Goal: Information Seeking & Learning: Learn about a topic

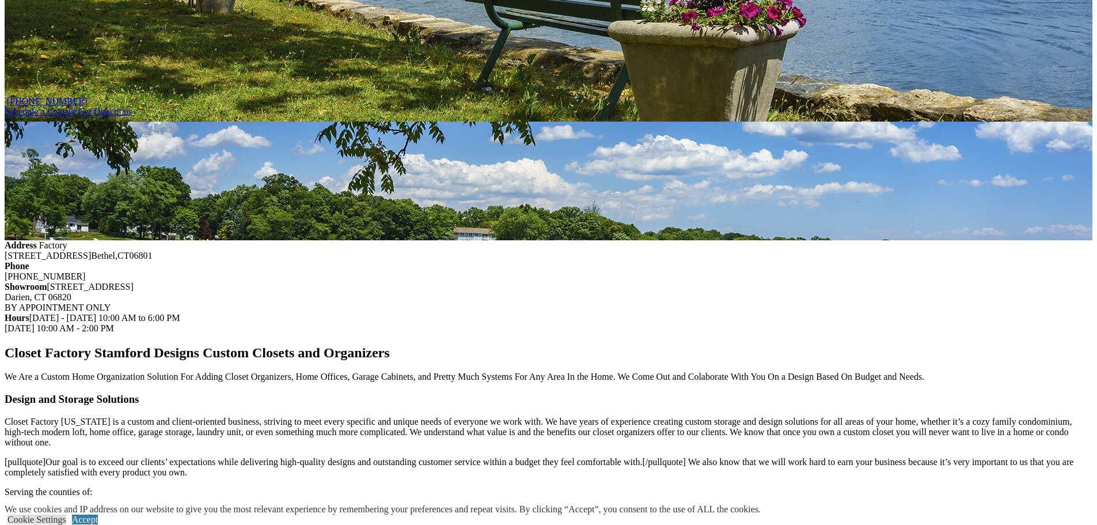
scroll to position [922, 0]
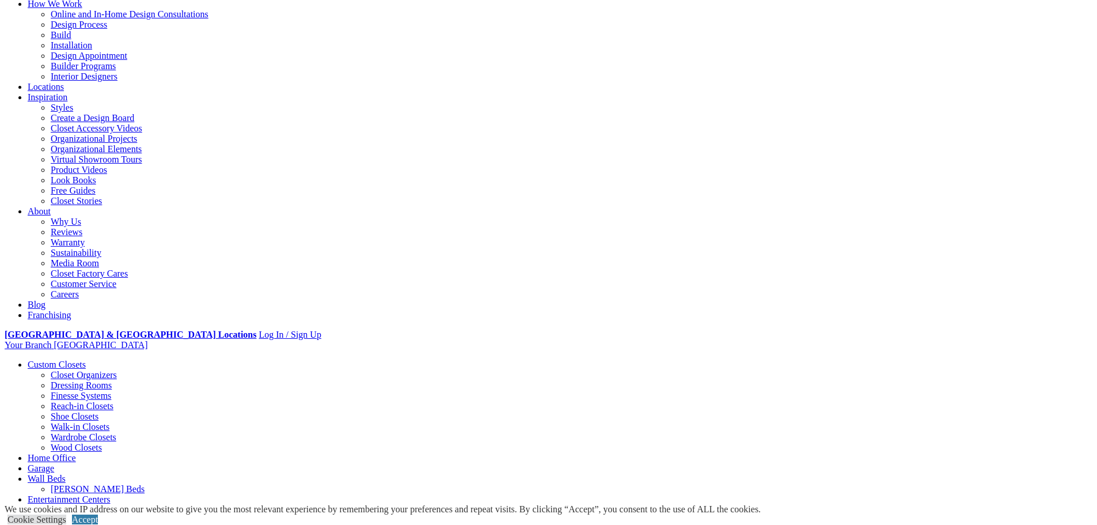
scroll to position [115, 0]
